Goal: Information Seeking & Learning: Find specific fact

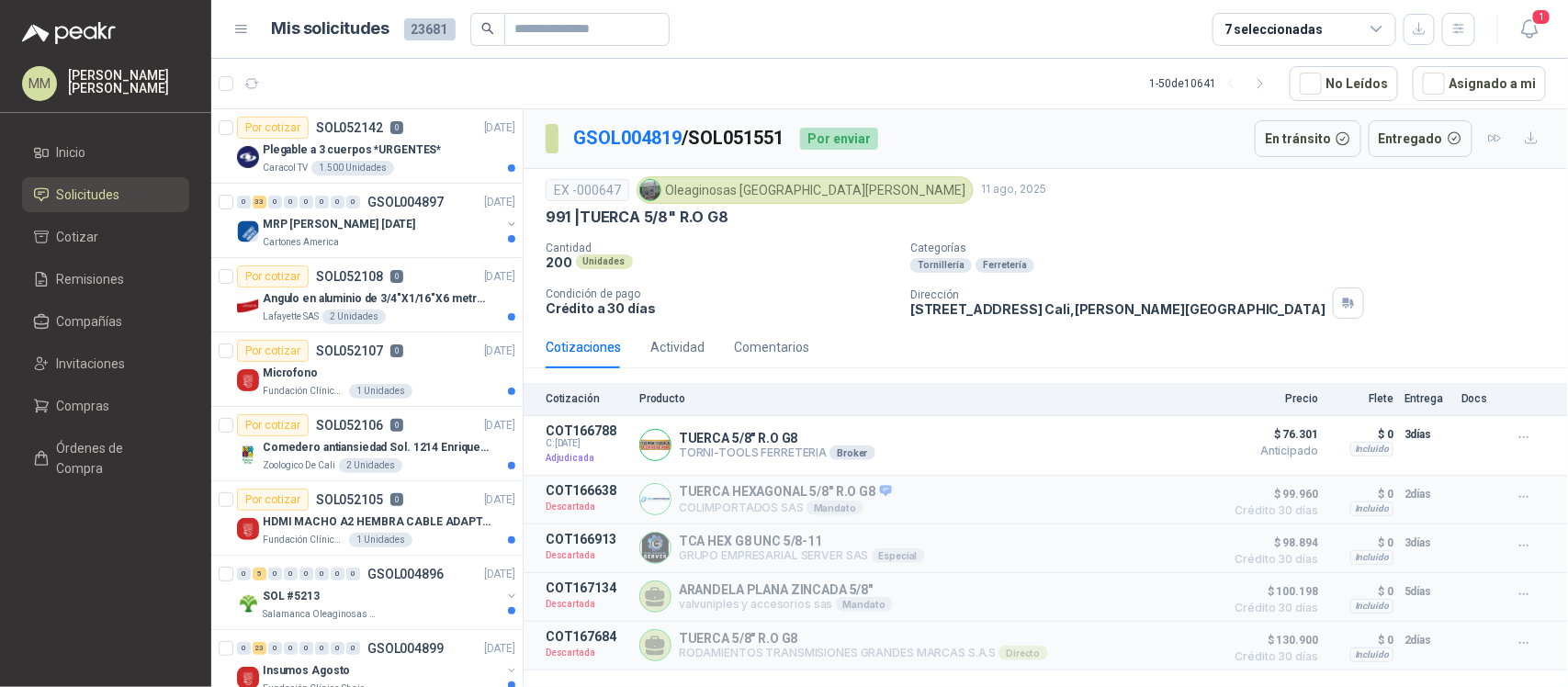
click at [747, 135] on p "GSOL004819 / SOL051551" at bounding box center [679, 139] width 212 height 29
copy p "SOL051551"
click at [726, 433] on p "TUERCA 5/8" R.O G8" at bounding box center [777, 437] width 196 height 14
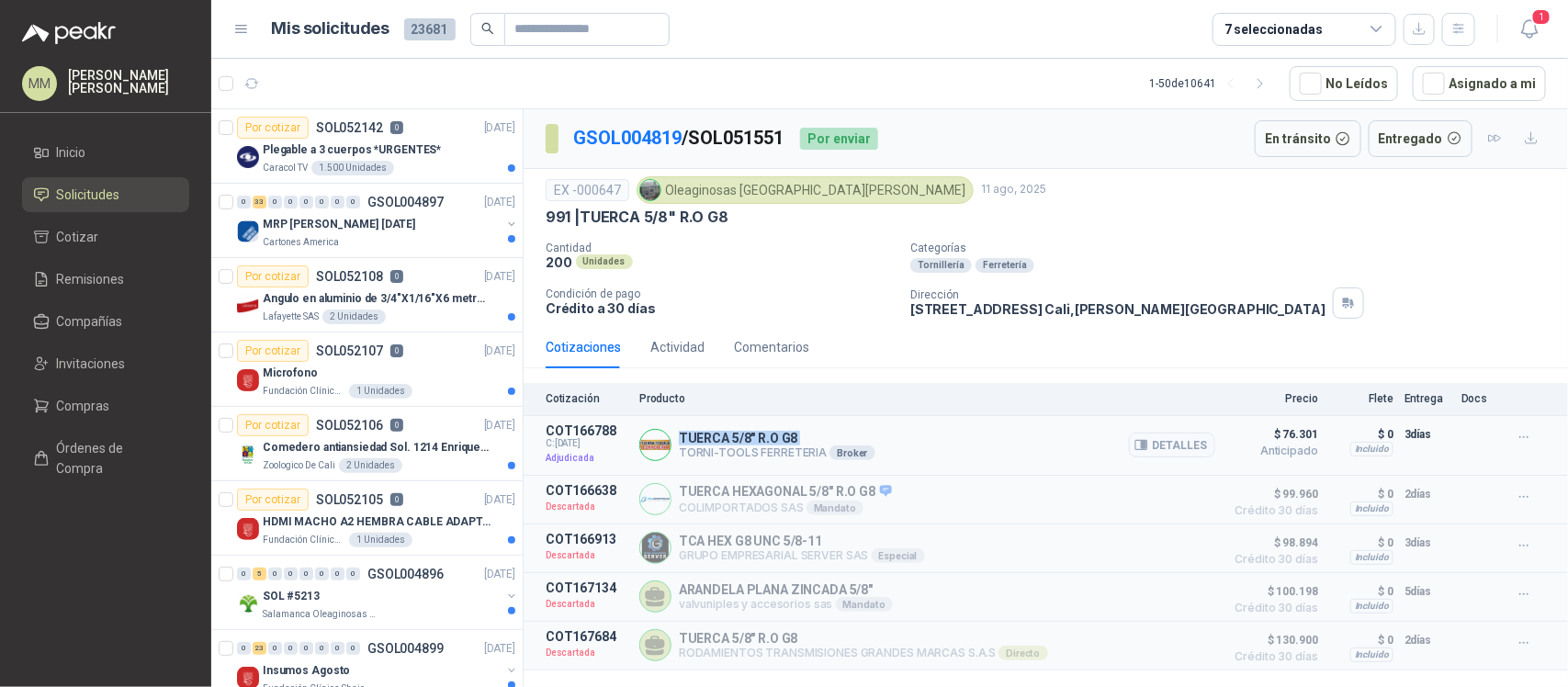
click at [726, 433] on p "TUERCA 5/8" R.O G8" at bounding box center [777, 437] width 196 height 14
copy p "TUERCA 5/8" R.O G8"
click at [1146, 446] on icon "button" at bounding box center [1144, 446] width 5 height 8
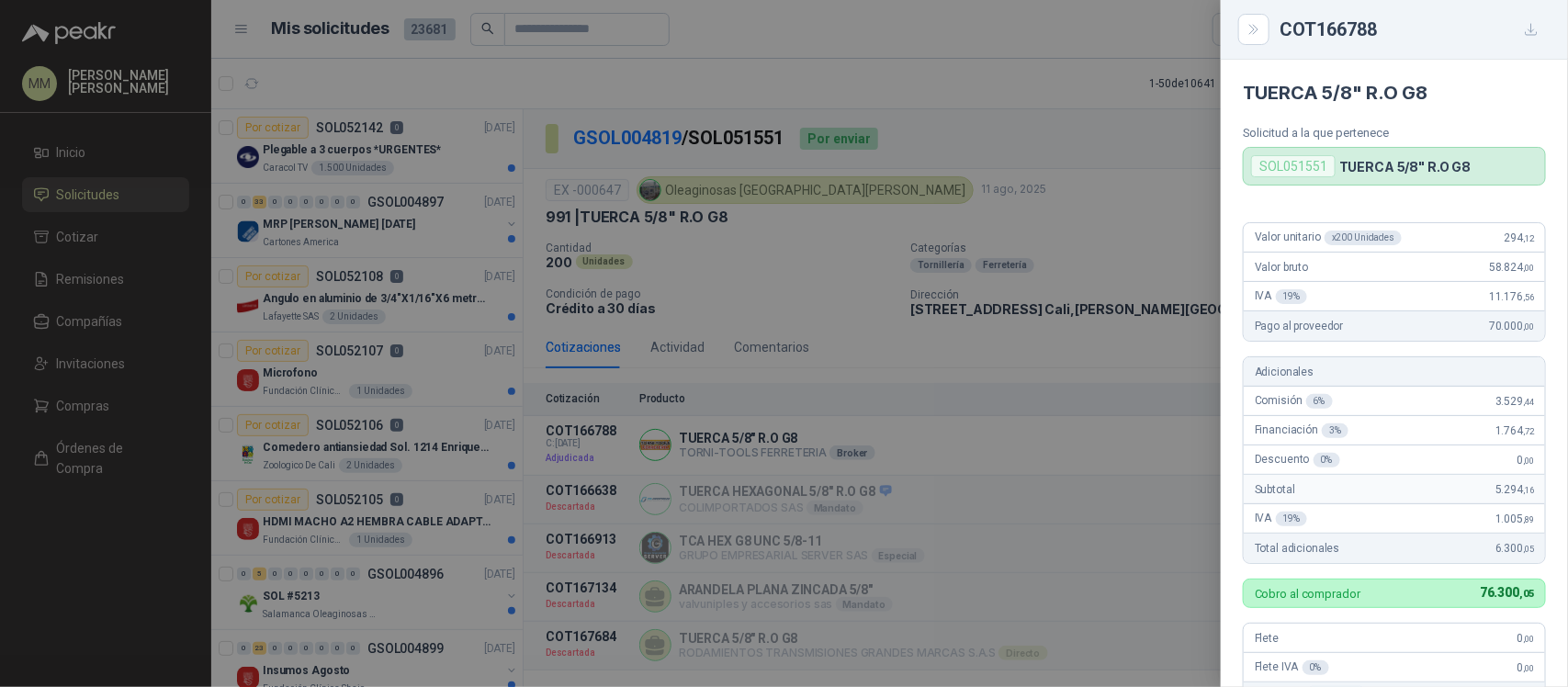
click at [658, 144] on div at bounding box center [784, 344] width 1568 height 687
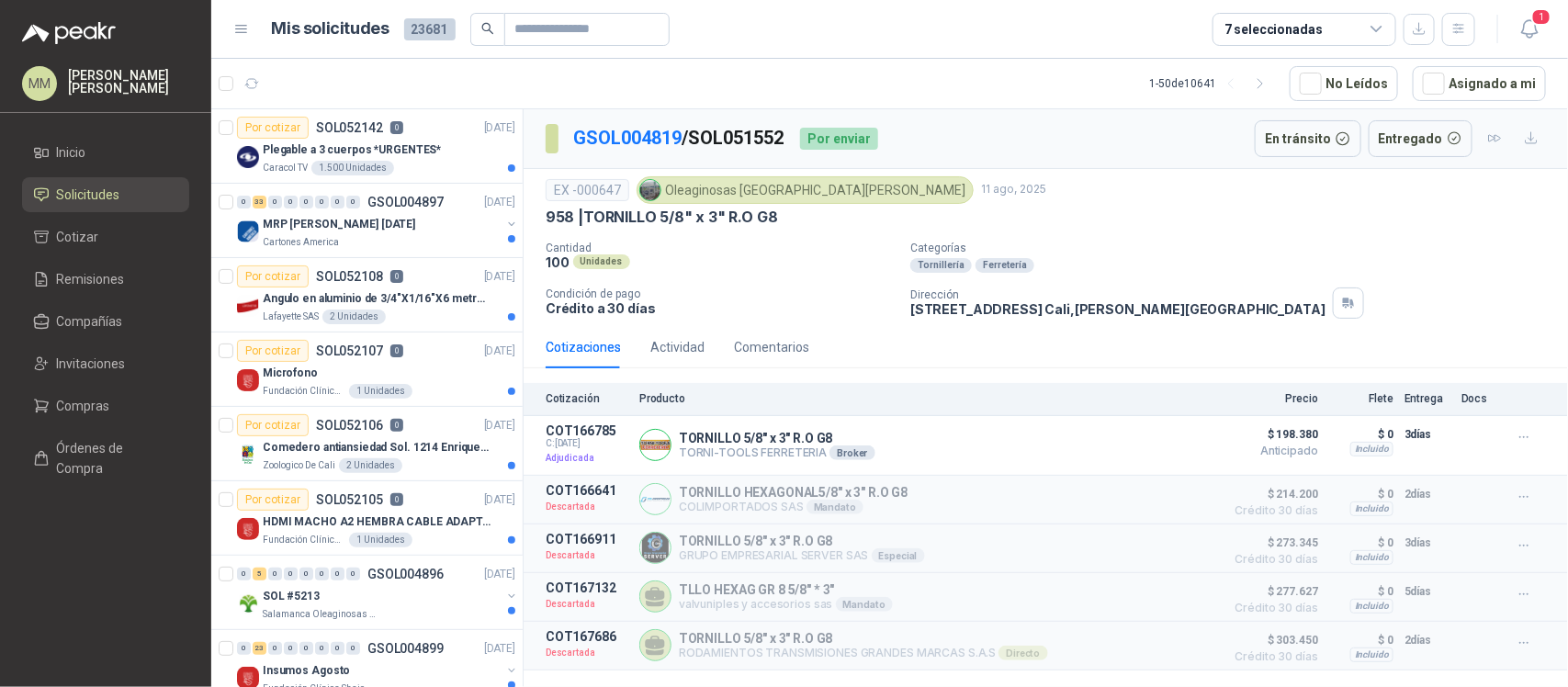
click at [774, 136] on p "GSOL004819 / SOL051552" at bounding box center [679, 139] width 212 height 29
copy p "SOL051552"
click at [715, 441] on p "TORNILLO 5/8" x 3" R.O G8" at bounding box center [777, 437] width 196 height 14
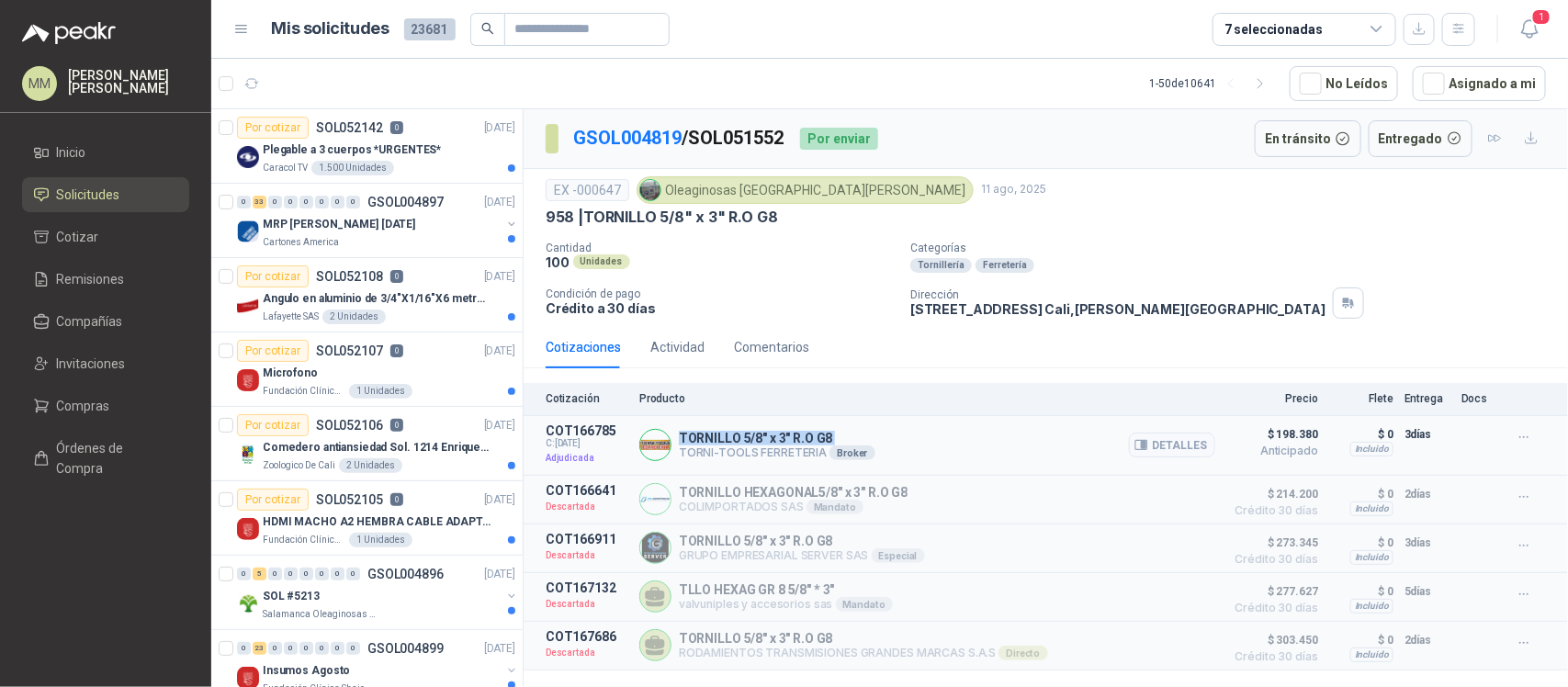
click at [715, 441] on p "TORNILLO 5/8" x 3" R.O G8" at bounding box center [777, 437] width 196 height 14
copy p "TORNILLO 5/8" x 3" R.O G8"
click at [1153, 448] on button "Detalles" at bounding box center [1172, 445] width 86 height 25
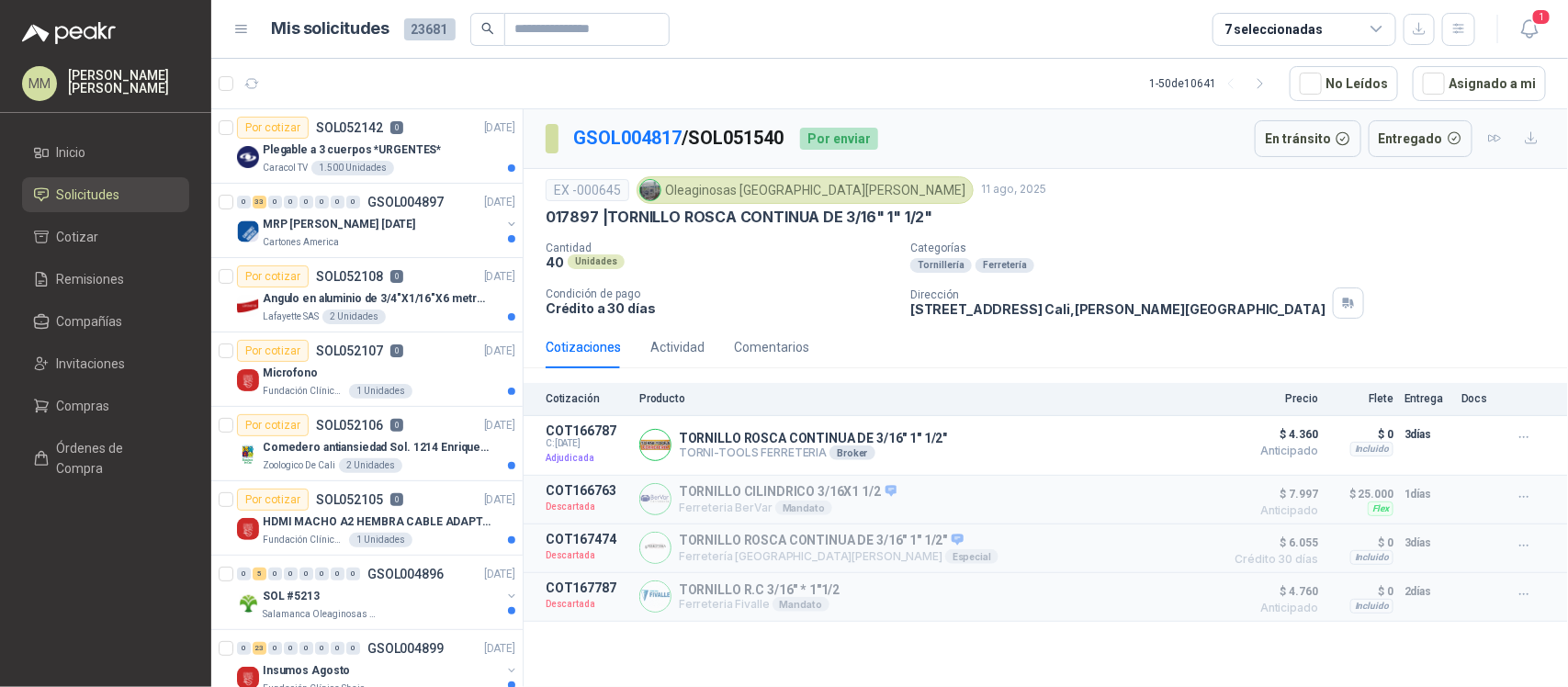
click at [733, 130] on p "GSOL004817 / SOL051540" at bounding box center [679, 139] width 212 height 29
copy p "SOL051540"
click at [815, 439] on p "TORNILLO ROSCA CONTINUA DE 3/16" 1" 1/2"" at bounding box center [813, 437] width 268 height 14
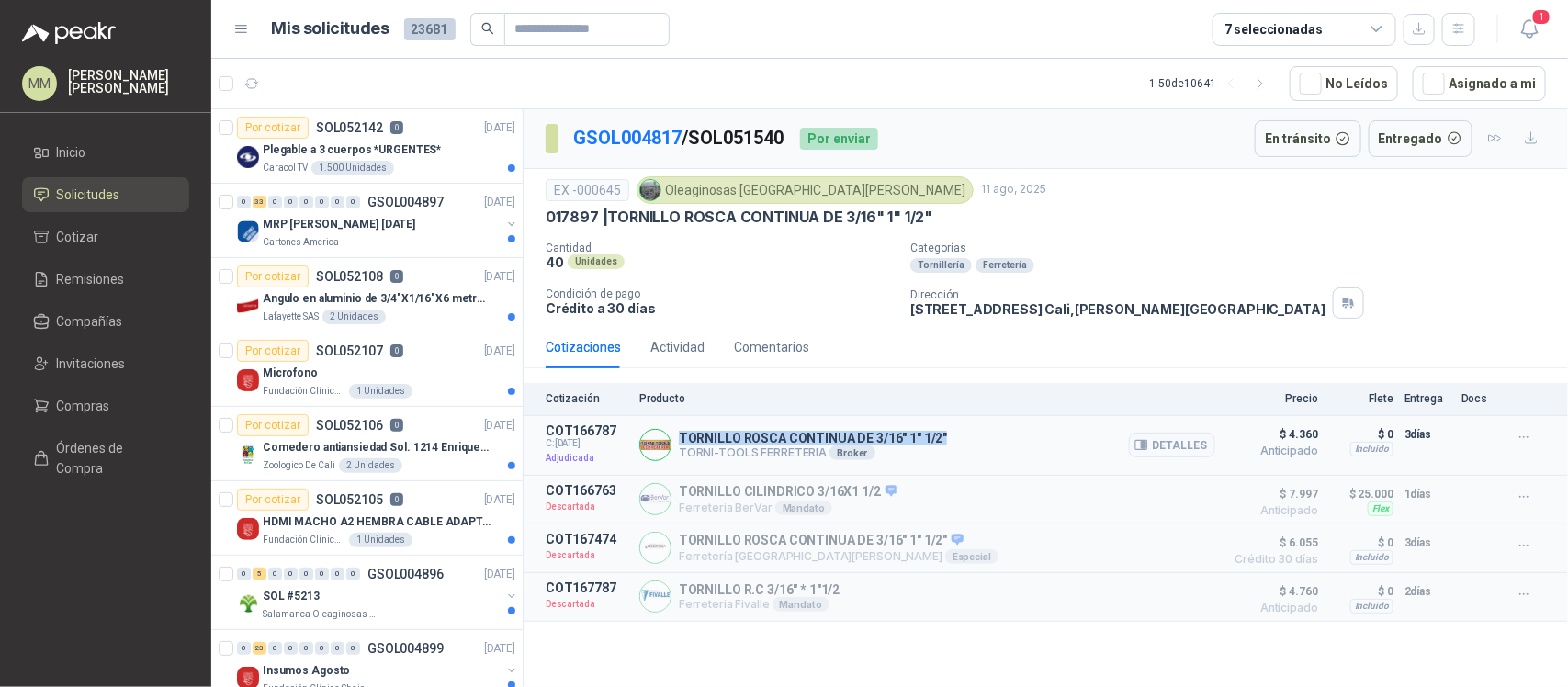
click at [815, 439] on p "TORNILLO ROSCA CONTINUA DE 3/16" 1" 1/2"" at bounding box center [813, 437] width 268 height 14
copy p "TORNILLO ROSCA CONTINUA DE 3/16" 1" 1/2""
click at [1140, 441] on icon "button" at bounding box center [1141, 445] width 13 height 13
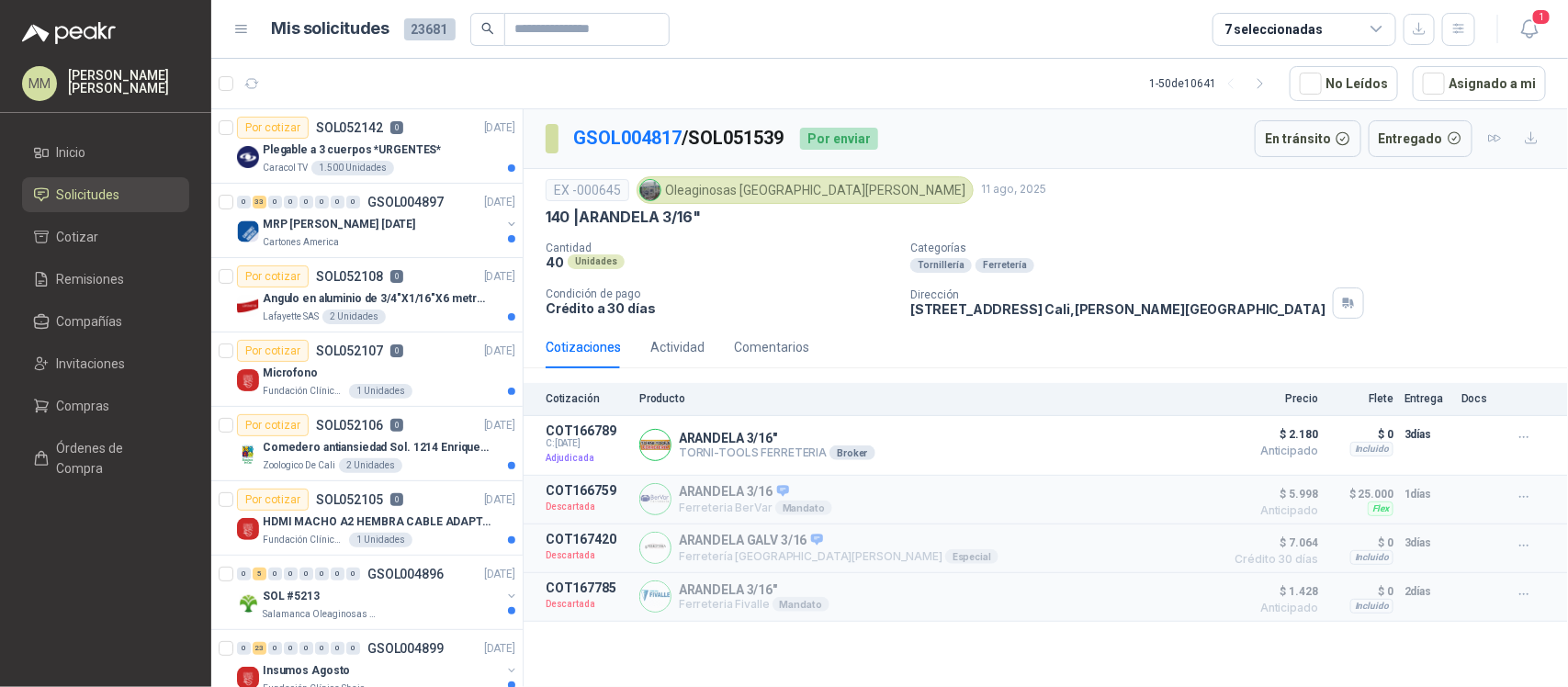
click at [765, 131] on p "GSOL004817 / SOL051539" at bounding box center [679, 139] width 212 height 29
copy p "SOL051539"
click at [712, 444] on p "ARANDELA 3/16"" at bounding box center [777, 437] width 196 height 14
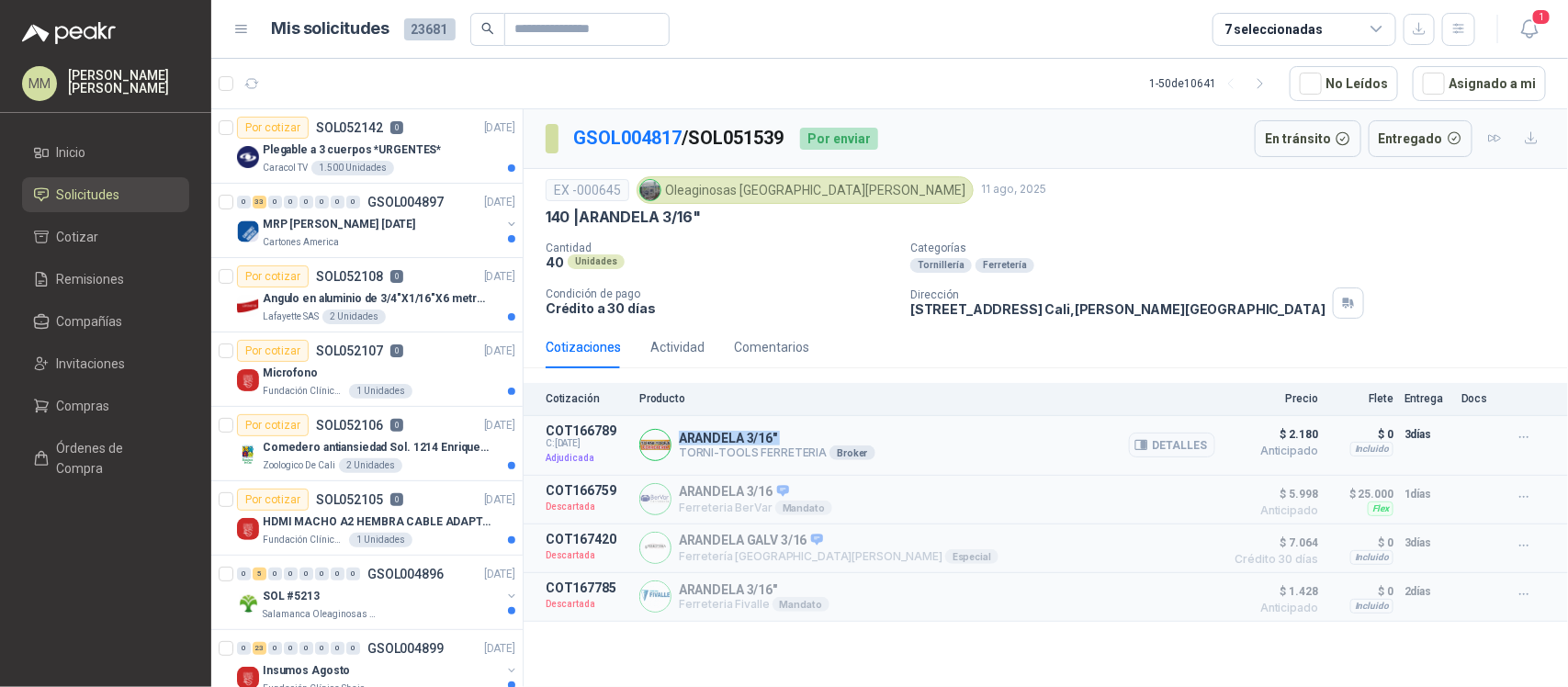
click at [712, 444] on p "ARANDELA 3/16"" at bounding box center [777, 437] width 196 height 14
copy p "ARANDELA 3/16""
click at [1178, 443] on button "Detalles" at bounding box center [1172, 445] width 86 height 25
click at [718, 128] on p "GSOL004817 / SOL051534" at bounding box center [679, 139] width 212 height 29
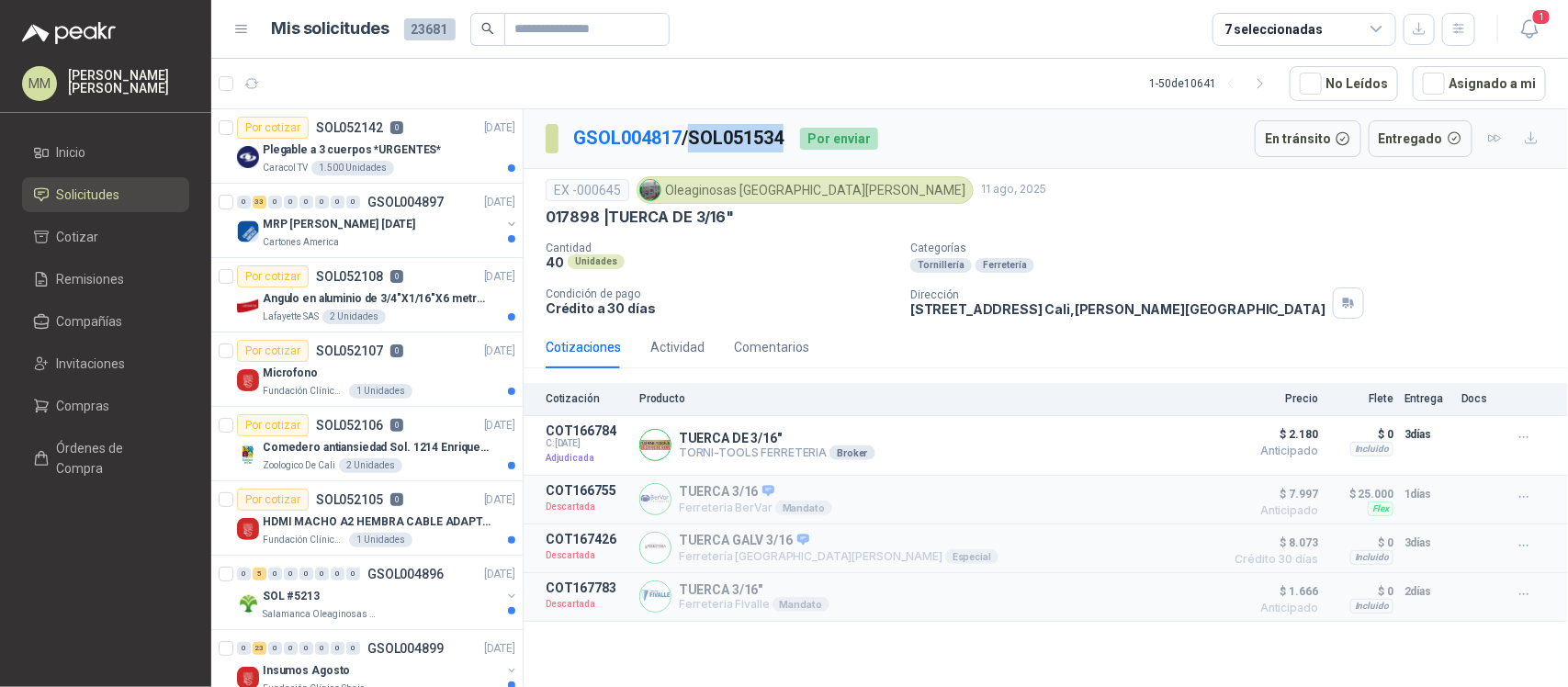
copy p "SOL051534"
click at [718, 439] on p "TUERCA DE 3/16"" at bounding box center [777, 437] width 196 height 14
copy p "TUERCA DE 3/16""
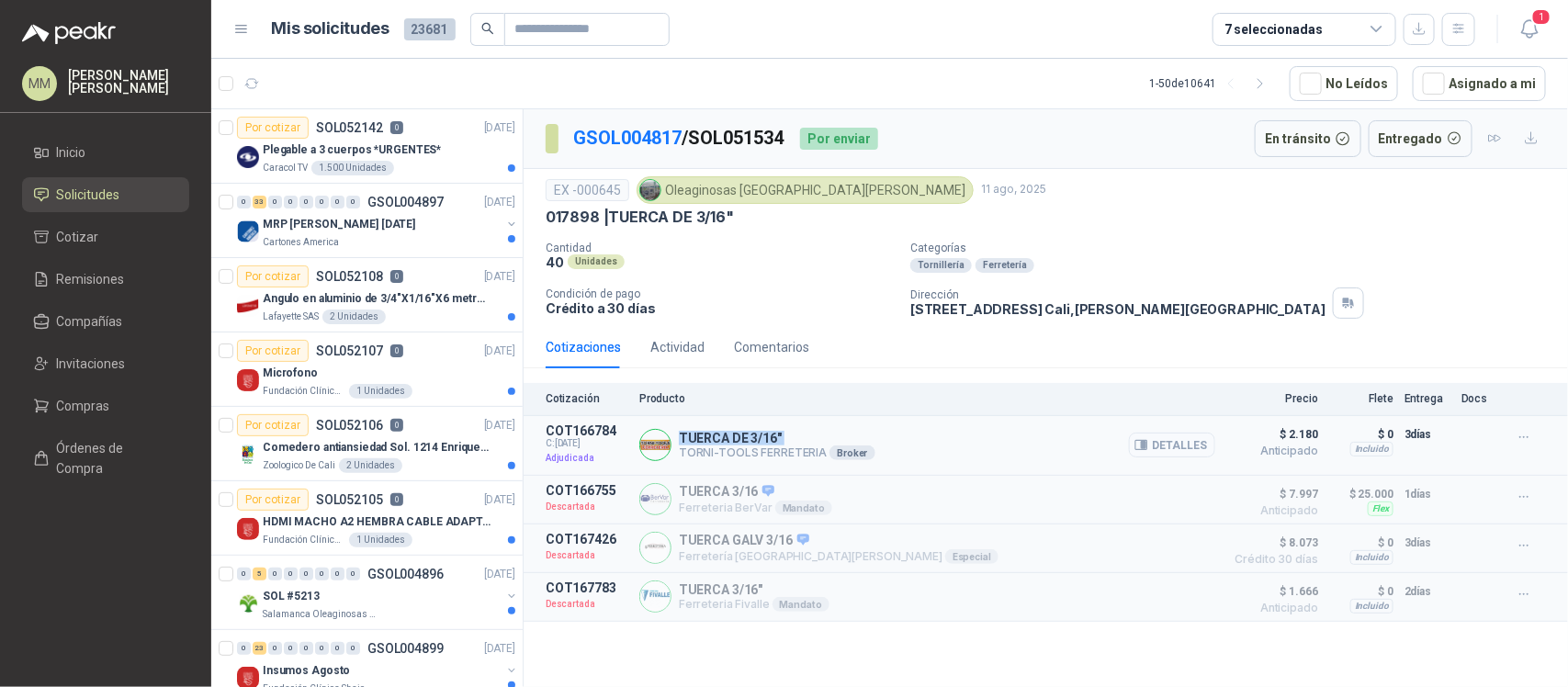
click at [1140, 441] on icon "button" at bounding box center [1141, 445] width 13 height 13
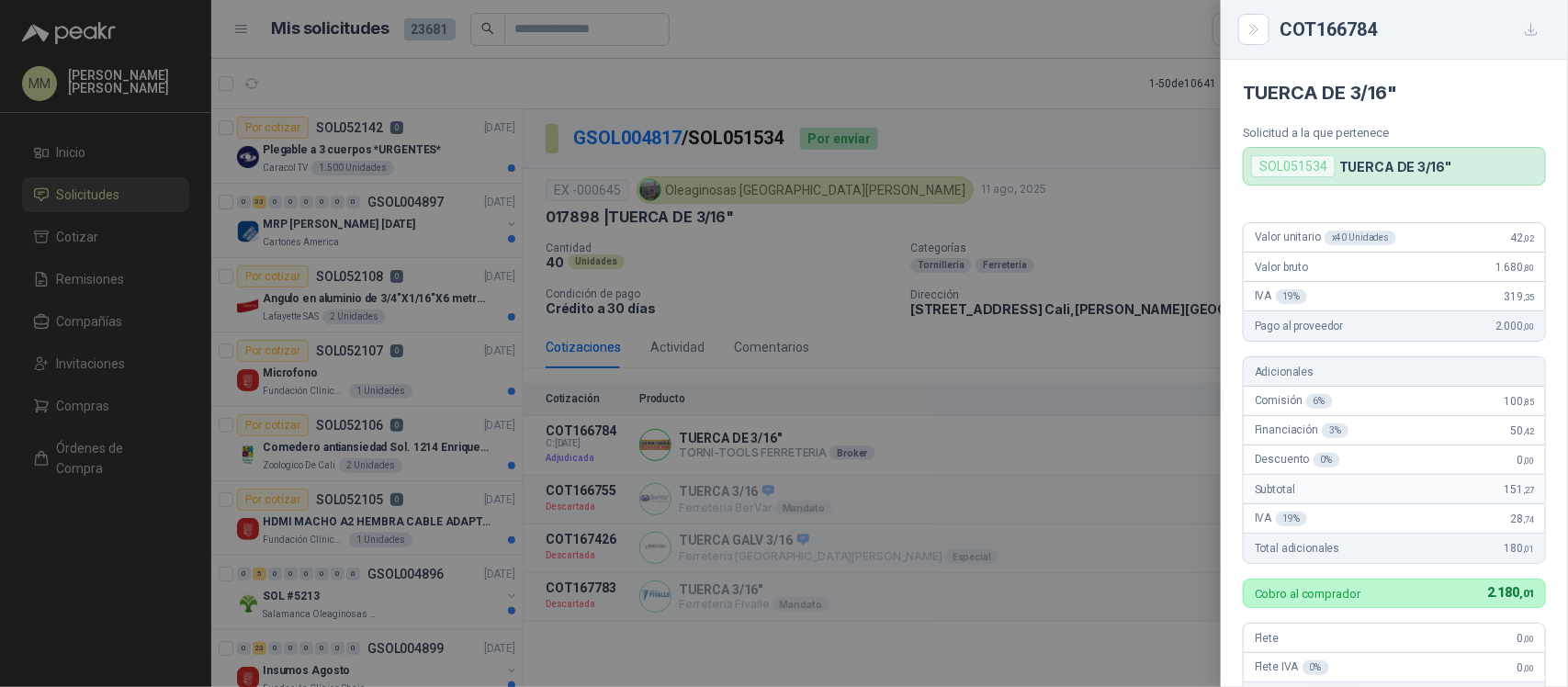
click at [1125, 187] on div at bounding box center [784, 344] width 1568 height 687
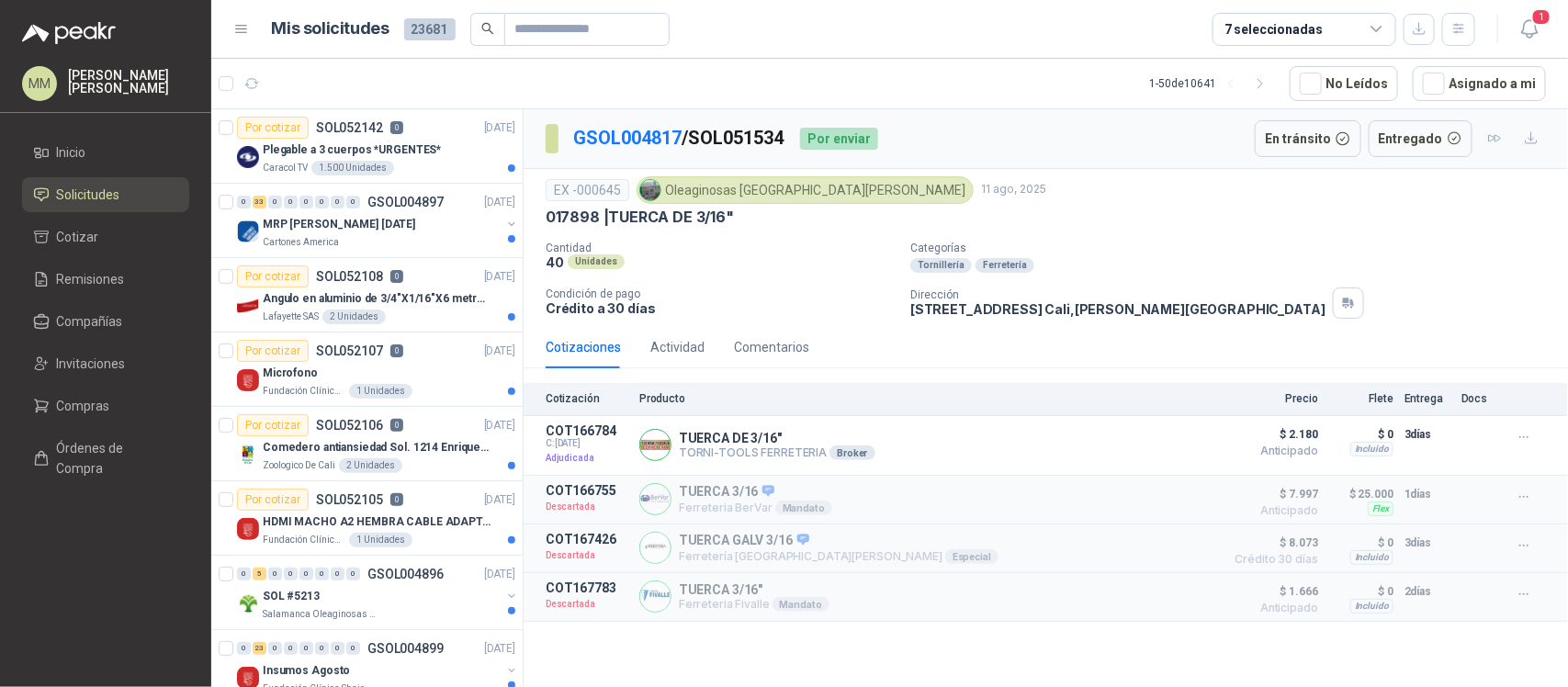
click at [1058, 306] on p "[STREET_ADDRESS][PERSON_NAME]" at bounding box center [1118, 309] width 415 height 15
copy div "[STREET_ADDRESS][PERSON_NAME]"
click at [731, 172] on div "EX -000645 Oleaginosas [GEOGRAPHIC_DATA][PERSON_NAME] [DATE] 017898 | TUERCA DE…" at bounding box center [1046, 248] width 1045 height 157
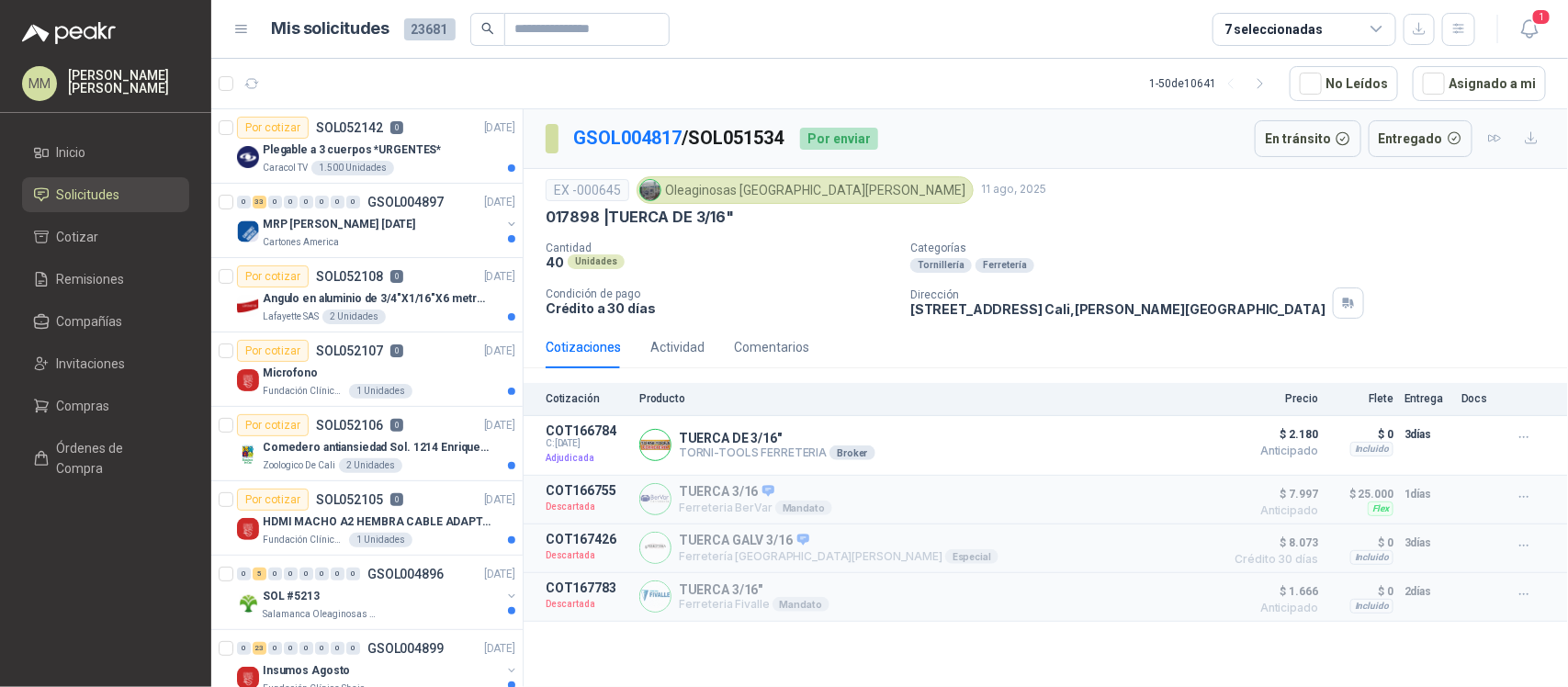
click at [731, 172] on div "EX -000645 Oleaginosas [GEOGRAPHIC_DATA][PERSON_NAME] [DATE] 017898 | TUERCA DE…" at bounding box center [1046, 248] width 1045 height 157
click at [707, 188] on div "Oleaginosas [GEOGRAPHIC_DATA][PERSON_NAME]" at bounding box center [805, 189] width 337 height 28
copy div "Oleaginosas [GEOGRAPHIC_DATA][PERSON_NAME]"
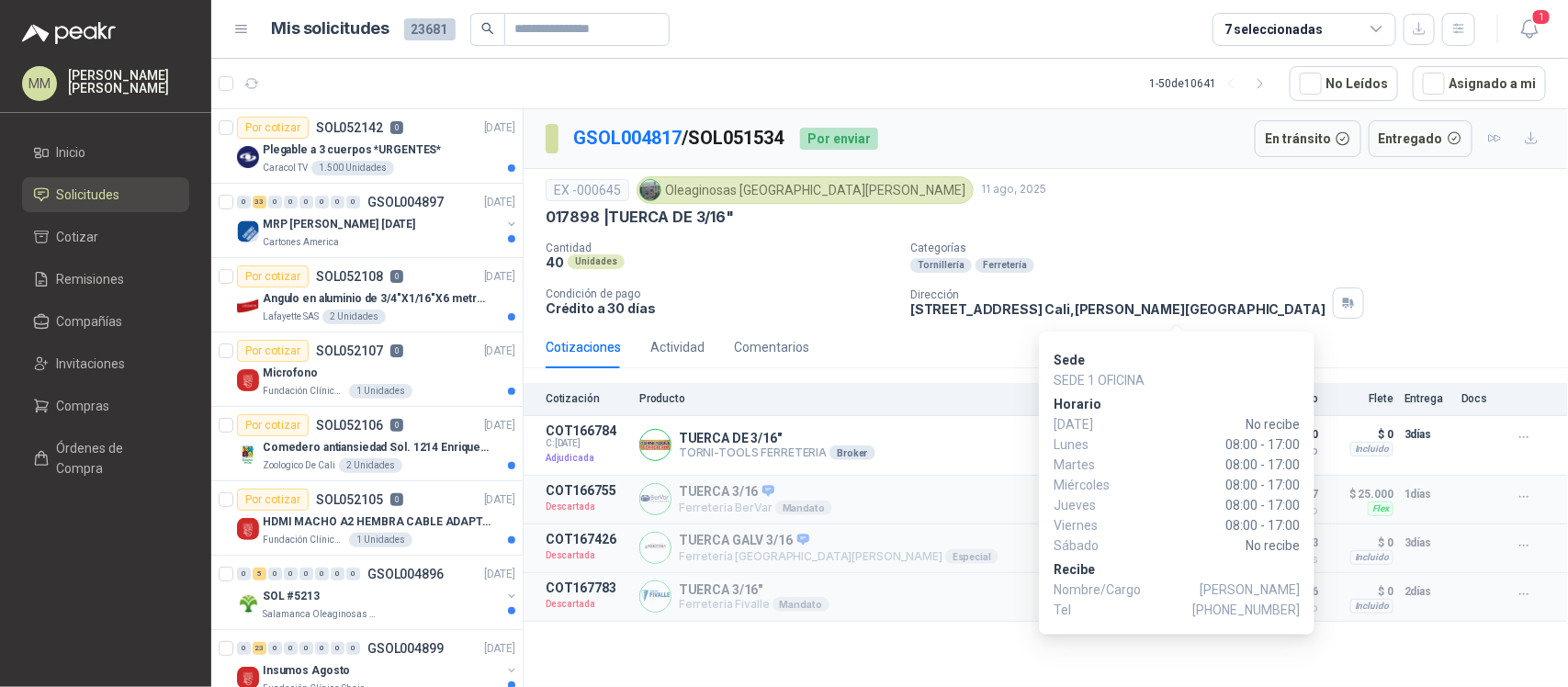
click at [1250, 605] on span "[PHONE_NUMBER]" at bounding box center [1246, 609] width 107 height 20
copy span "3174412978"
click at [1153, 226] on div "017898 | TUERCA DE 3/16"" at bounding box center [1046, 217] width 1001 height 19
